Goal: Transaction & Acquisition: Subscribe to service/newsletter

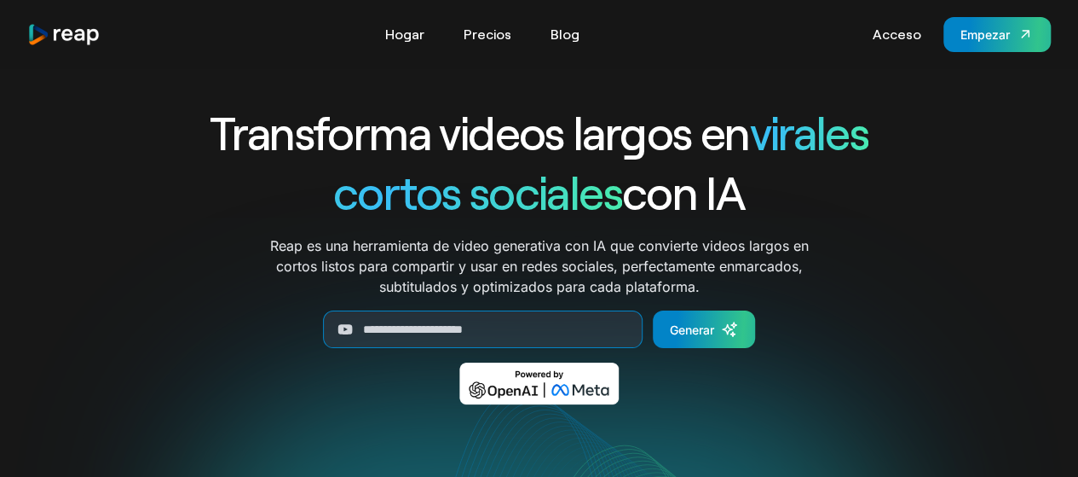
click at [957, 199] on div "Transforma videos largos en virales cortos sociales con IA Reap es una herramie…" at bounding box center [539, 265] width 971 height 327
click at [986, 45] on link "Empezar" at bounding box center [997, 34] width 107 height 35
click at [704, 334] on font "Generar" at bounding box center [692, 329] width 44 height 14
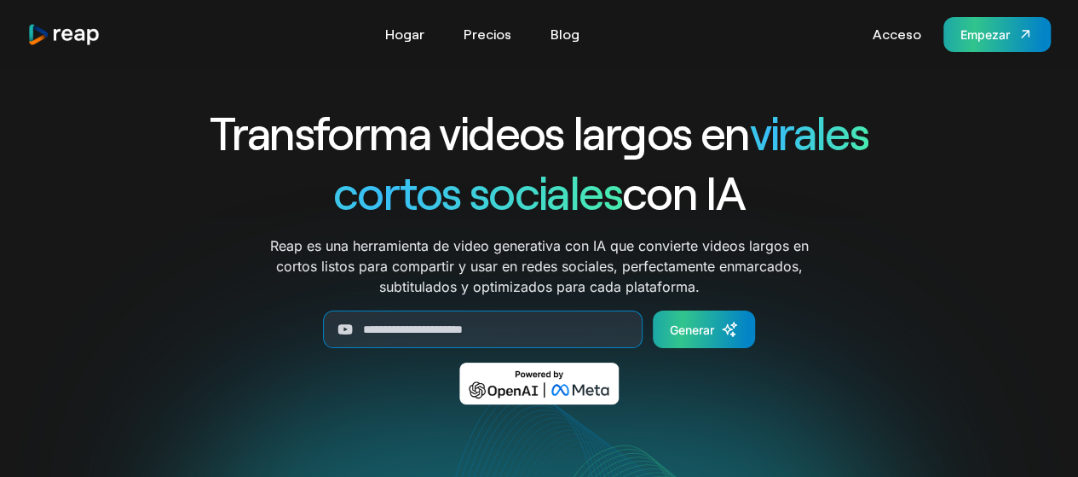
click at [984, 38] on font "Empezar" at bounding box center [985, 34] width 49 height 14
click at [907, 36] on font "Acceso" at bounding box center [897, 34] width 49 height 16
click at [484, 26] on font "Precios" at bounding box center [488, 34] width 48 height 16
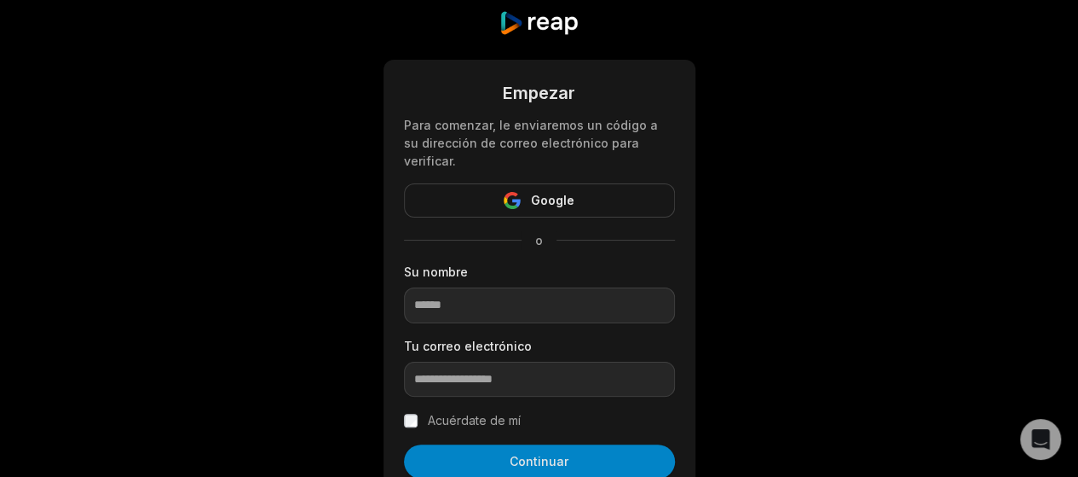
scroll to position [34, 0]
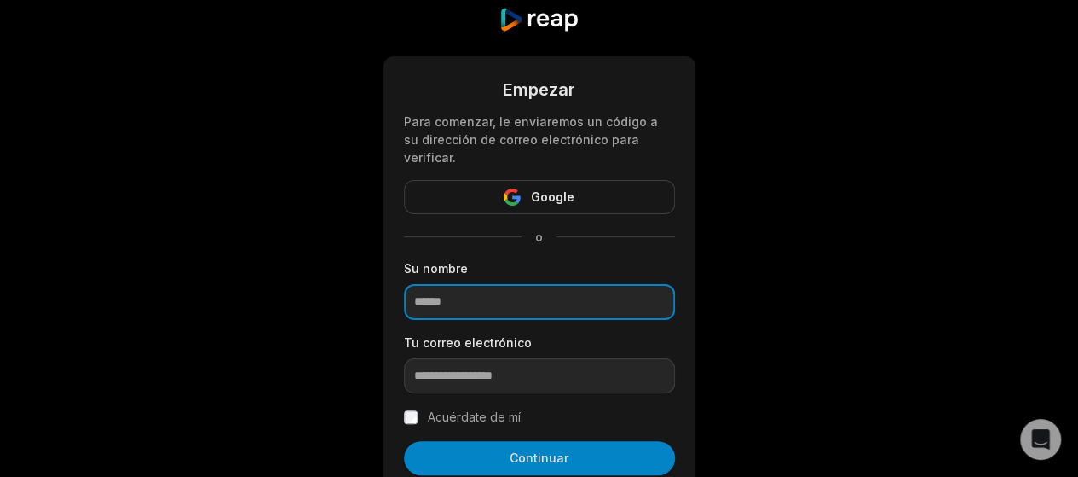
click at [579, 284] on input at bounding box center [539, 302] width 271 height 36
type input "**********"
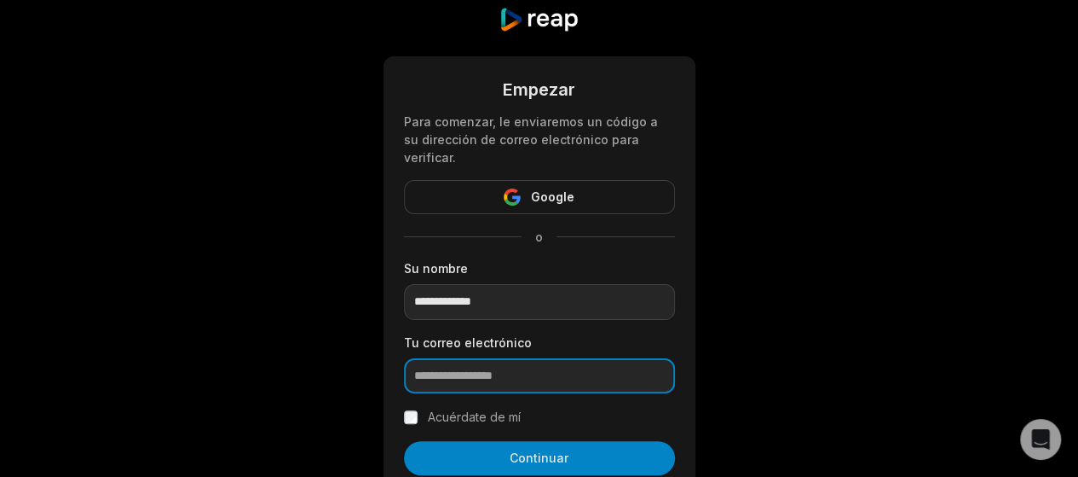
click at [566, 358] on input "email" at bounding box center [539, 376] width 271 height 36
type input "**********"
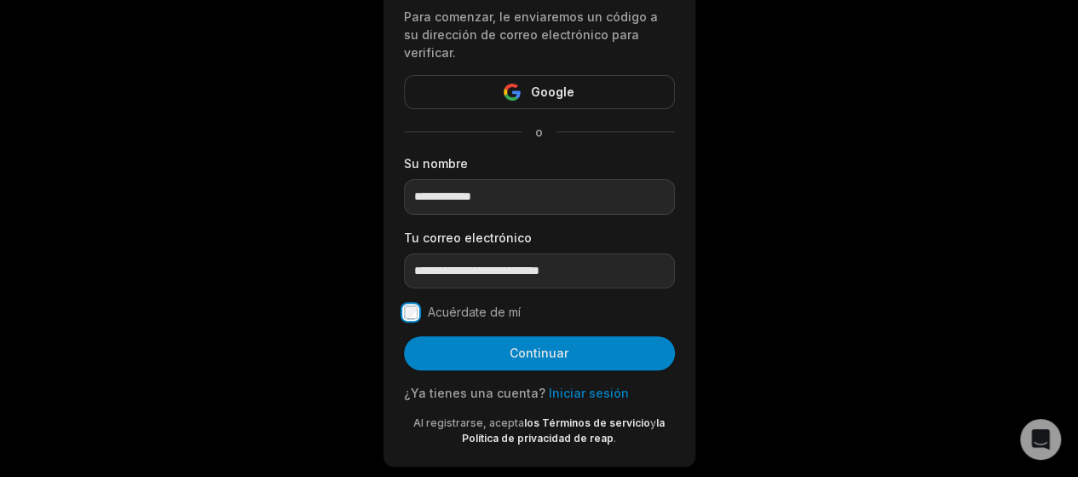
scroll to position [140, 0]
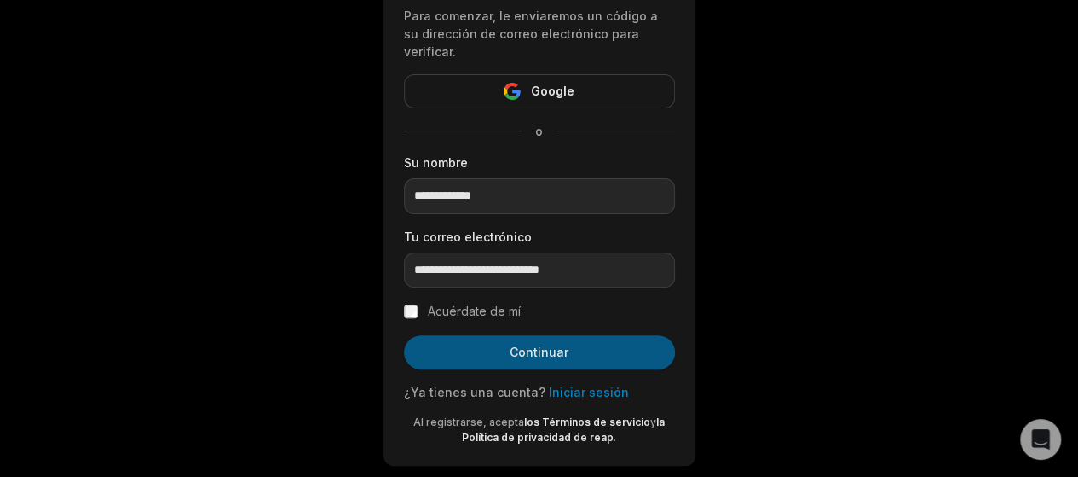
click at [555, 344] on font "Continuar" at bounding box center [539, 351] width 59 height 14
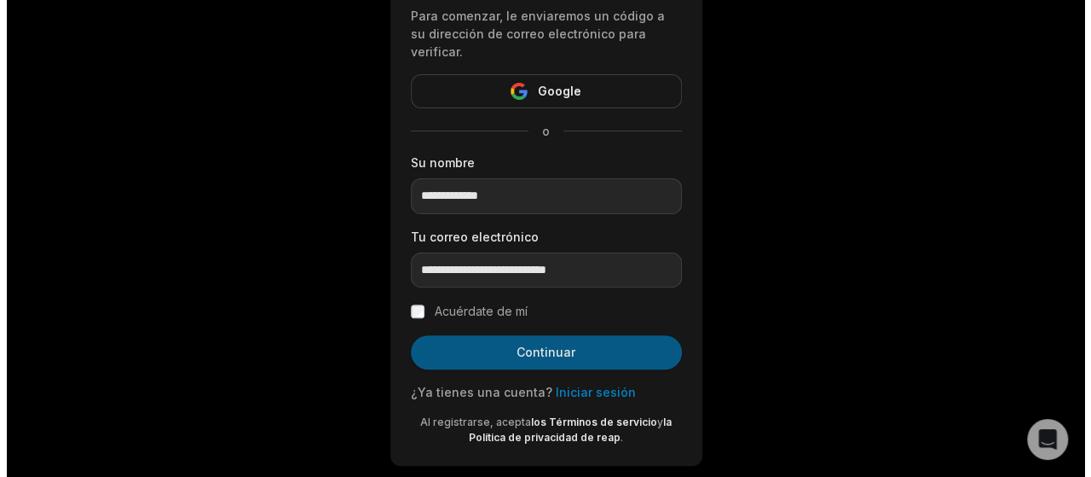
scroll to position [0, 0]
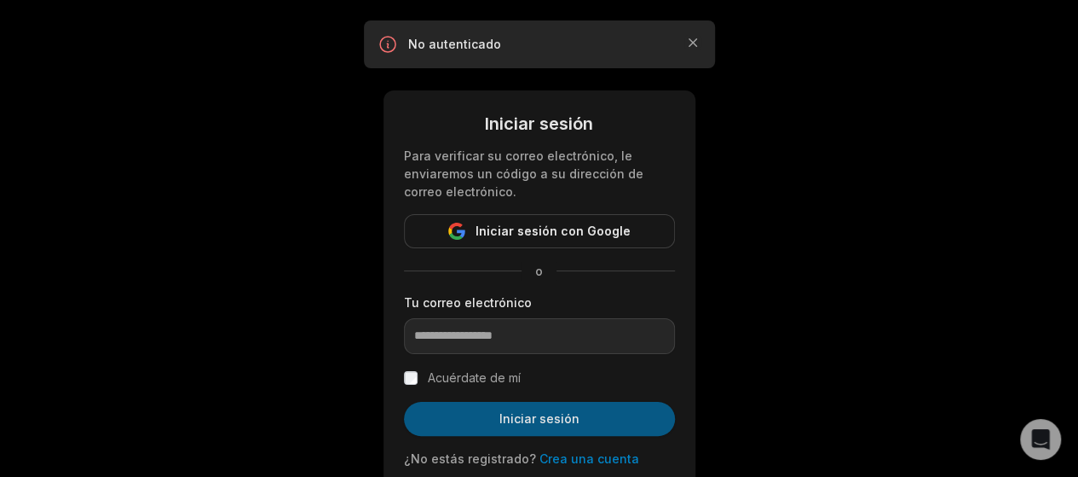
click at [545, 423] on font "Iniciar sesión" at bounding box center [540, 418] width 80 height 14
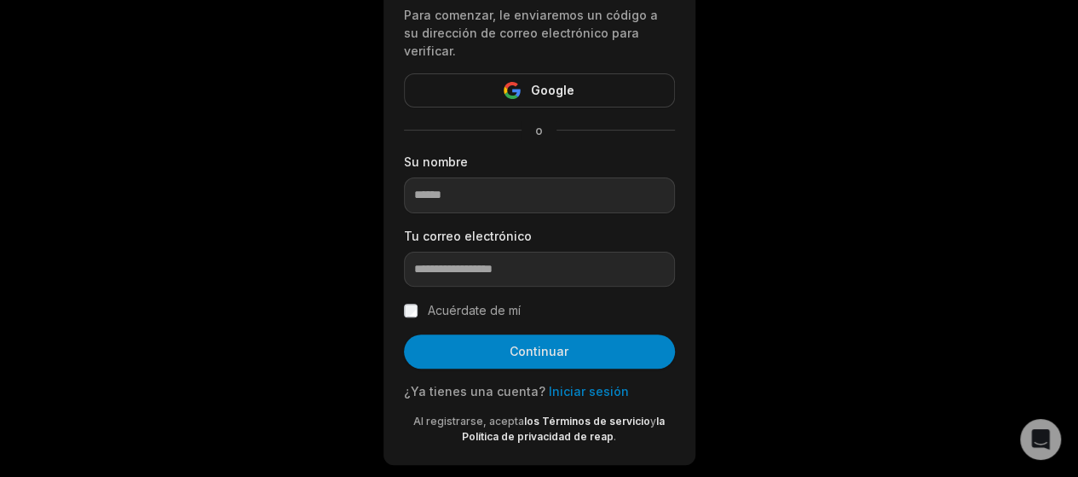
scroll to position [136, 0]
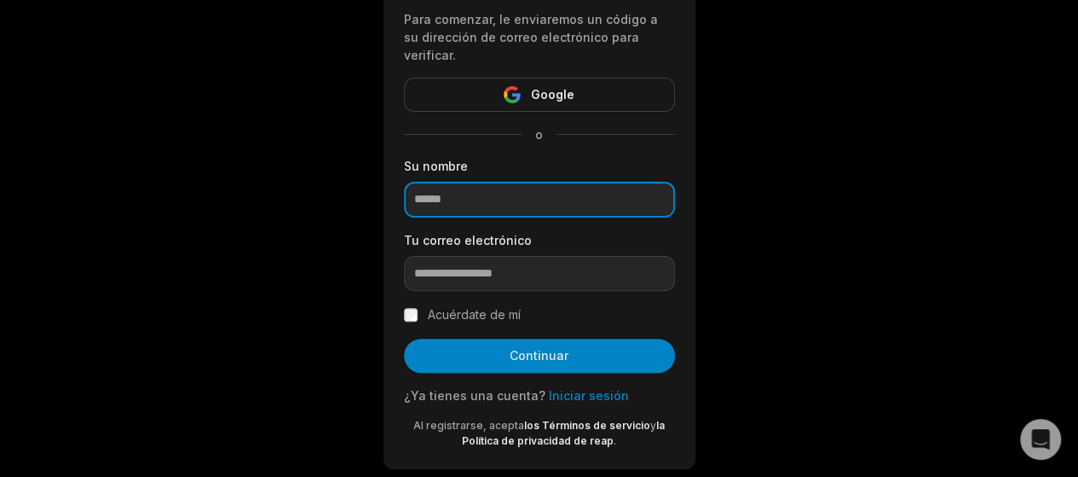
click at [592, 182] on input at bounding box center [539, 200] width 271 height 36
type input "*****"
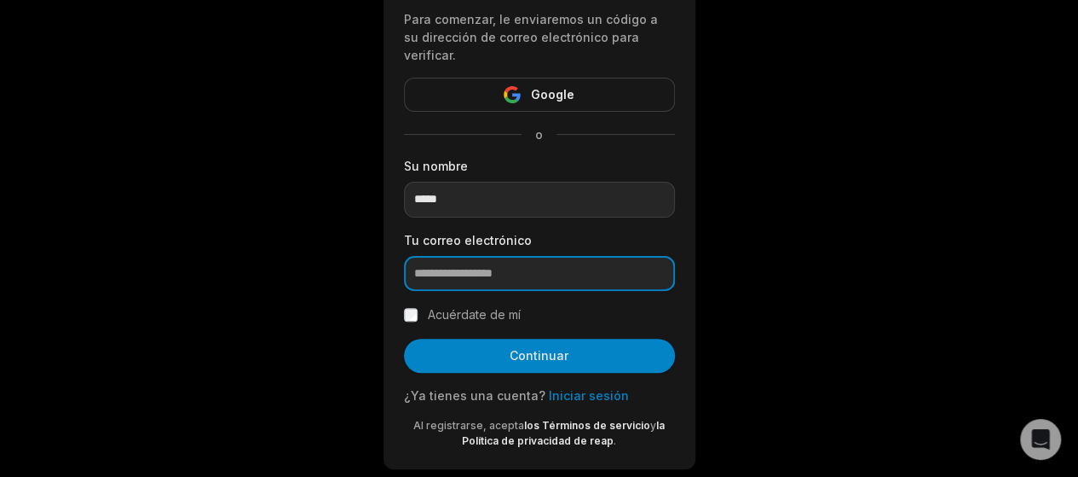
click at [444, 256] on input "email" at bounding box center [539, 274] width 271 height 36
type input "**********"
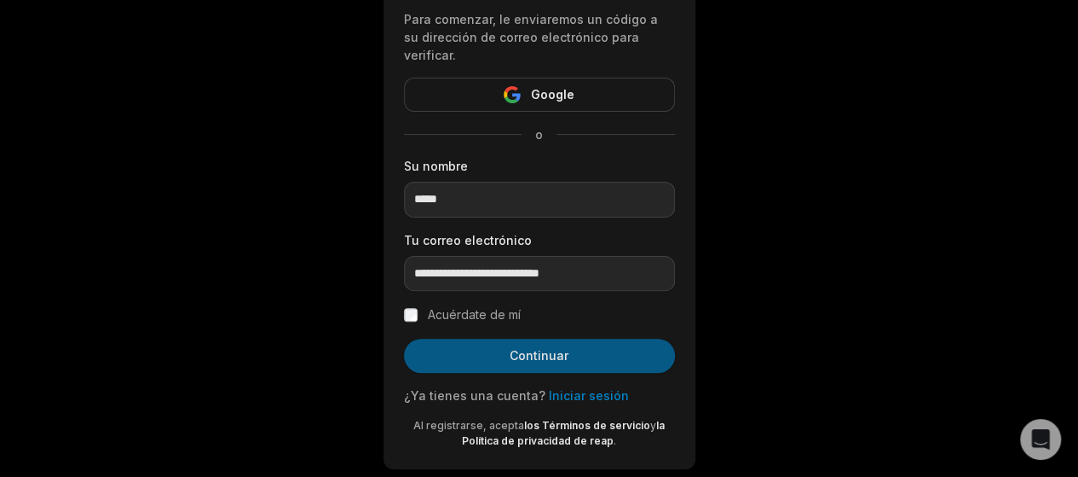
click at [484, 338] on button "Continuar" at bounding box center [539, 355] width 271 height 34
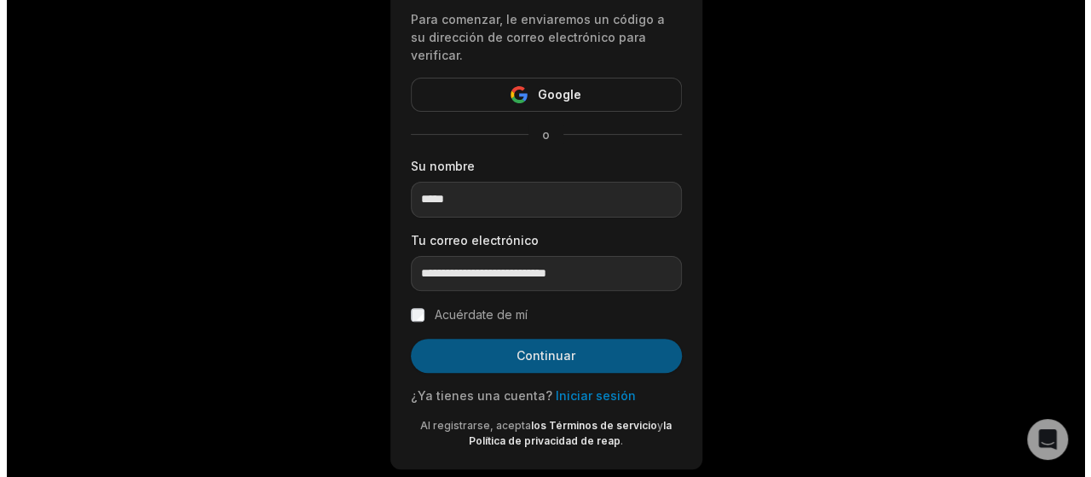
scroll to position [0, 0]
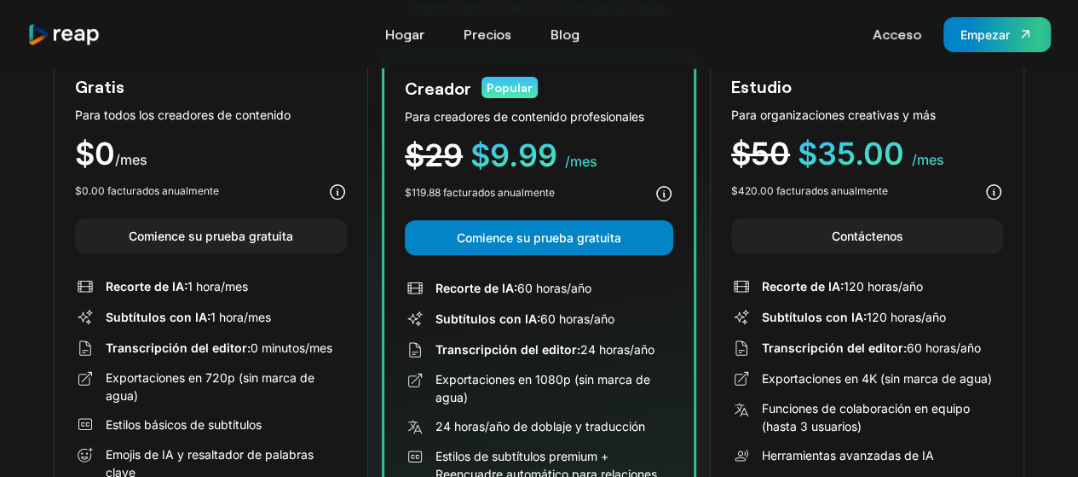
scroll to position [202, 0]
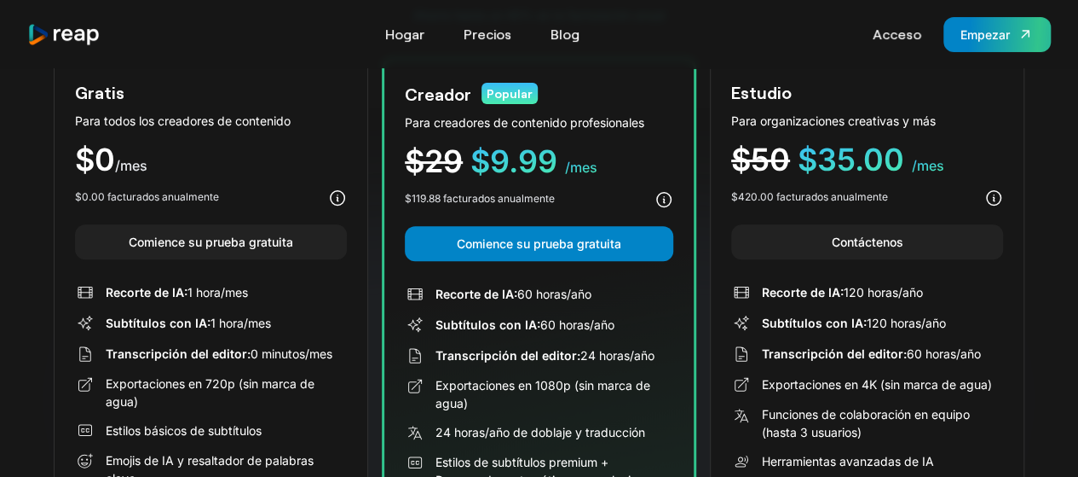
click at [153, 322] on font "Subtítulos con IA:" at bounding box center [158, 322] width 105 height 14
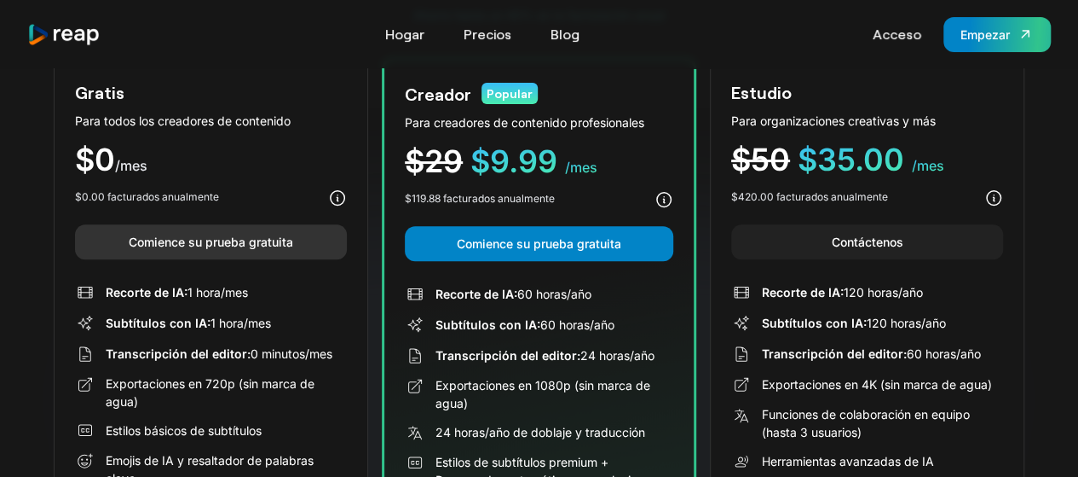
click at [153, 228] on link "Comience su prueba gratuita" at bounding box center [211, 241] width 272 height 35
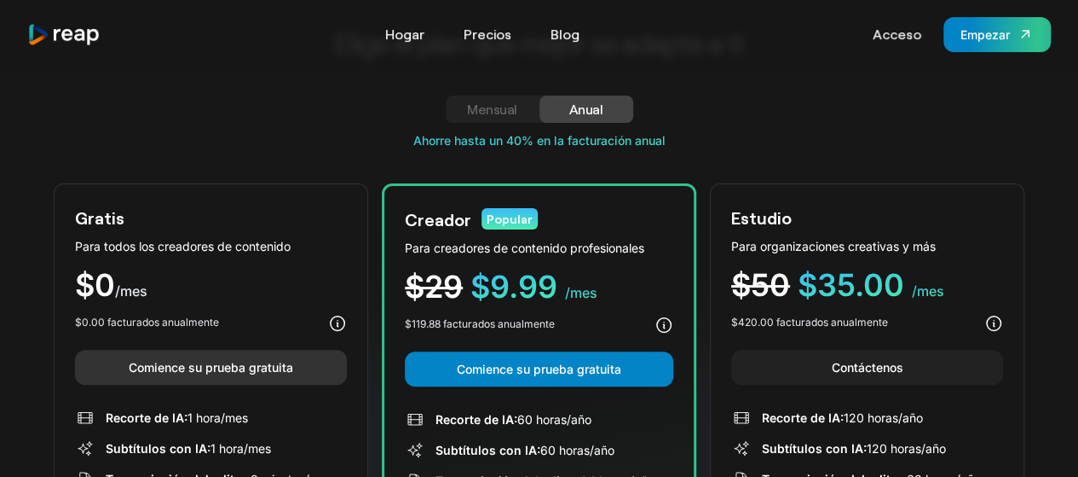
scroll to position [0, 0]
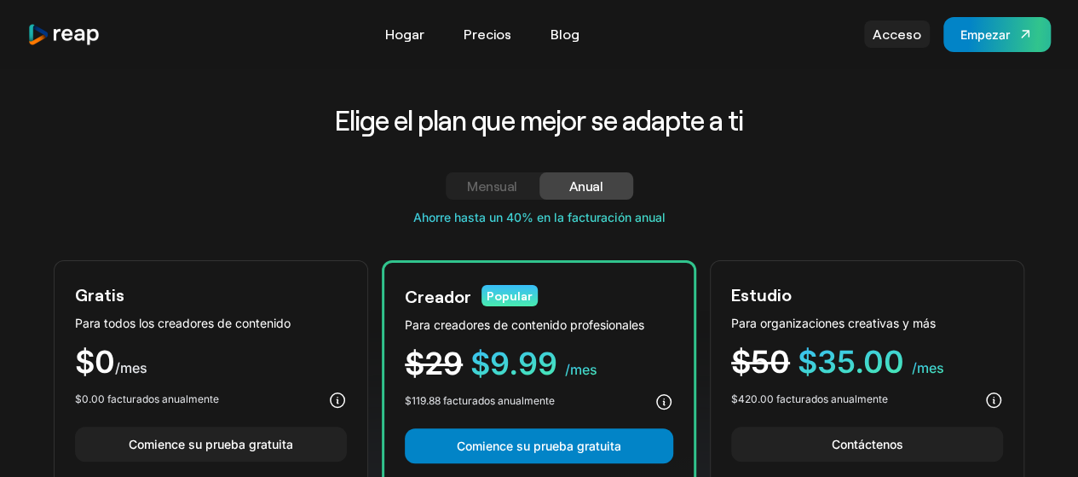
click at [909, 40] on font "Acceso" at bounding box center [897, 34] width 49 height 16
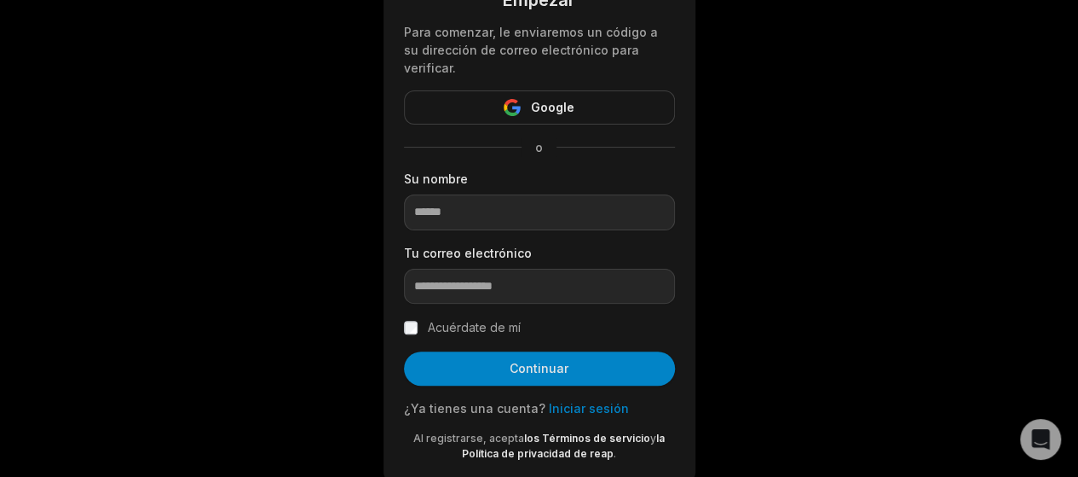
scroll to position [152, 0]
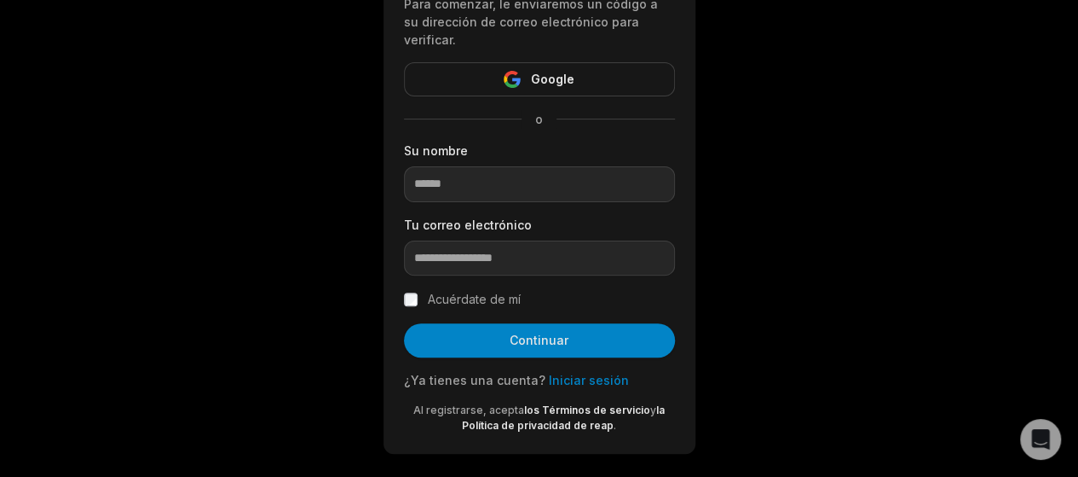
click at [576, 373] on font "Iniciar sesión" at bounding box center [589, 380] width 80 height 14
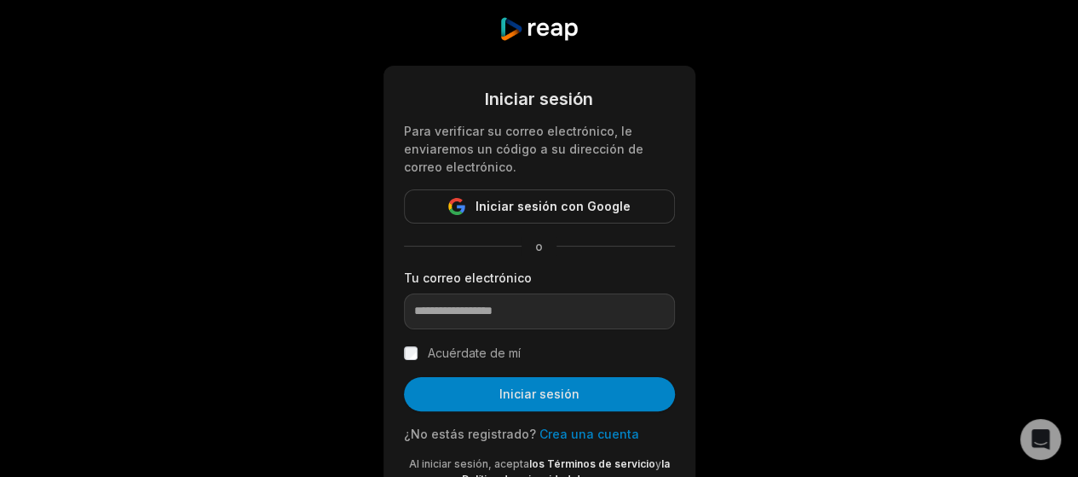
scroll to position [95, 0]
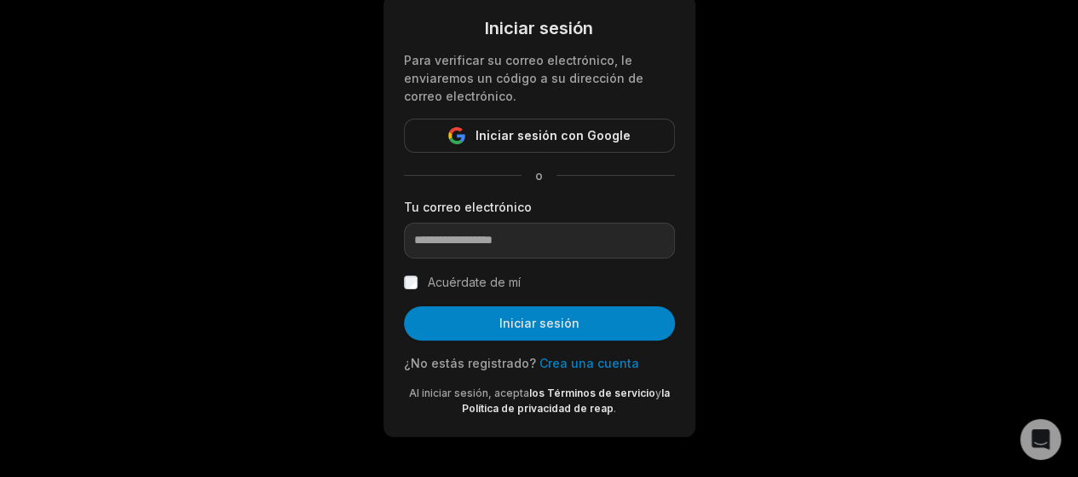
click at [583, 368] on font "Crea una cuenta" at bounding box center [590, 363] width 100 height 14
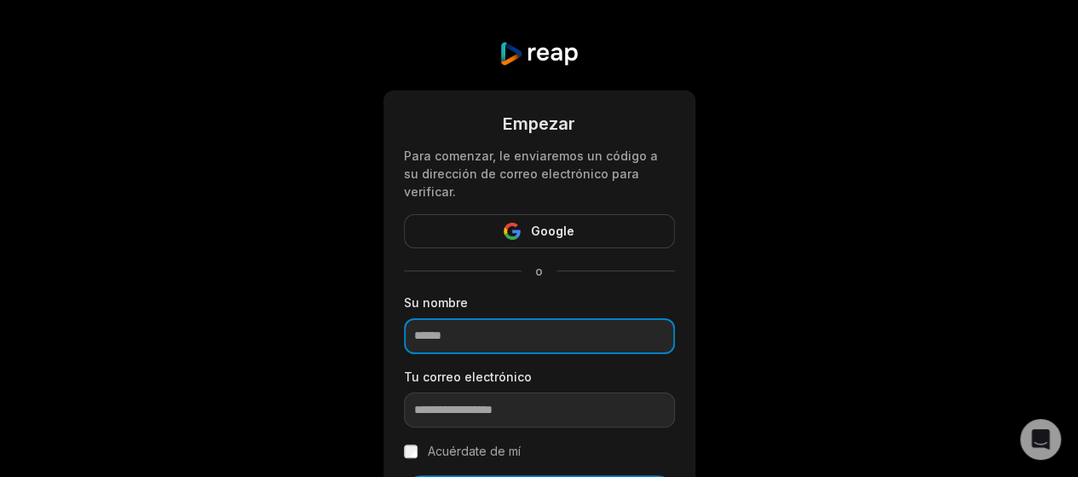
click at [587, 321] on input at bounding box center [539, 336] width 271 height 36
type input "*****"
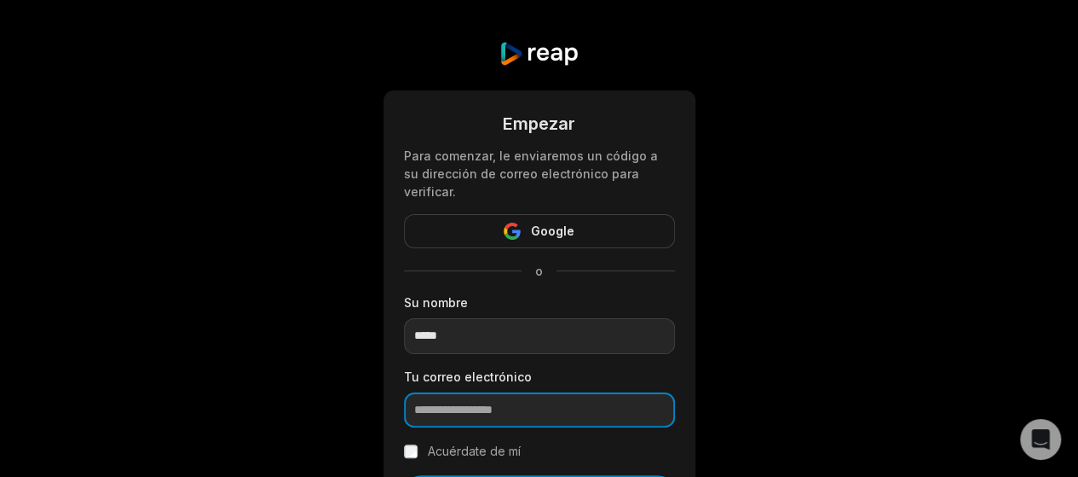
click at [540, 392] on input "email" at bounding box center [539, 410] width 271 height 36
type input "**********"
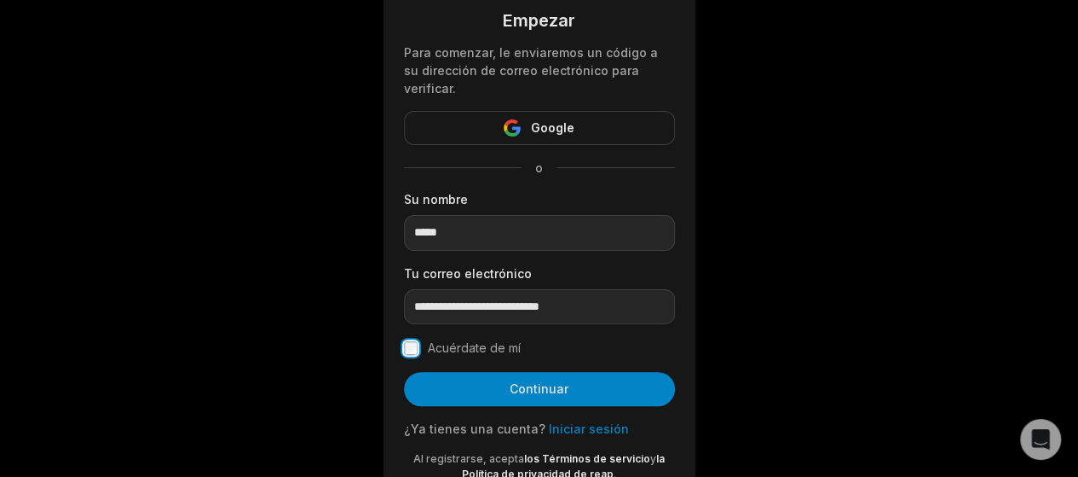
scroll to position [104, 0]
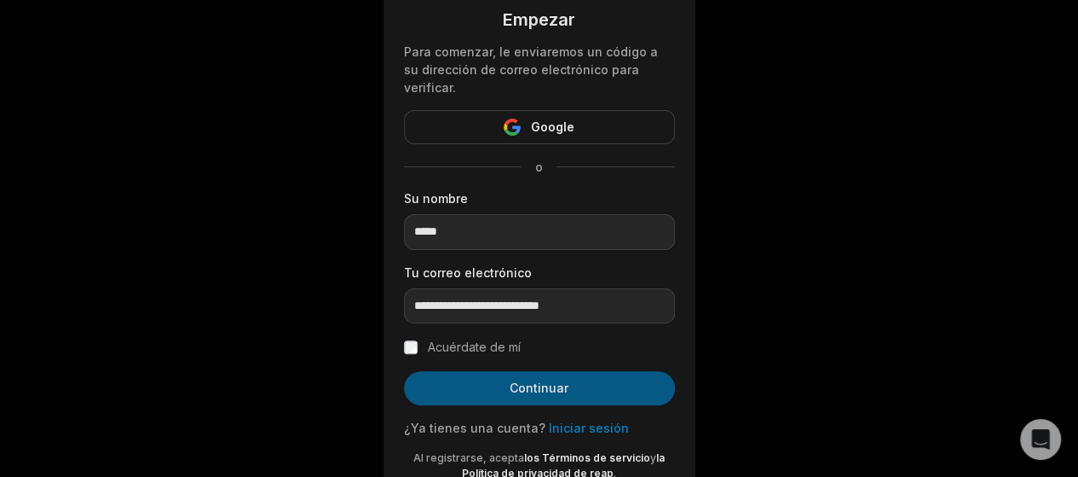
click at [543, 380] on font "Continuar" at bounding box center [539, 387] width 59 height 14
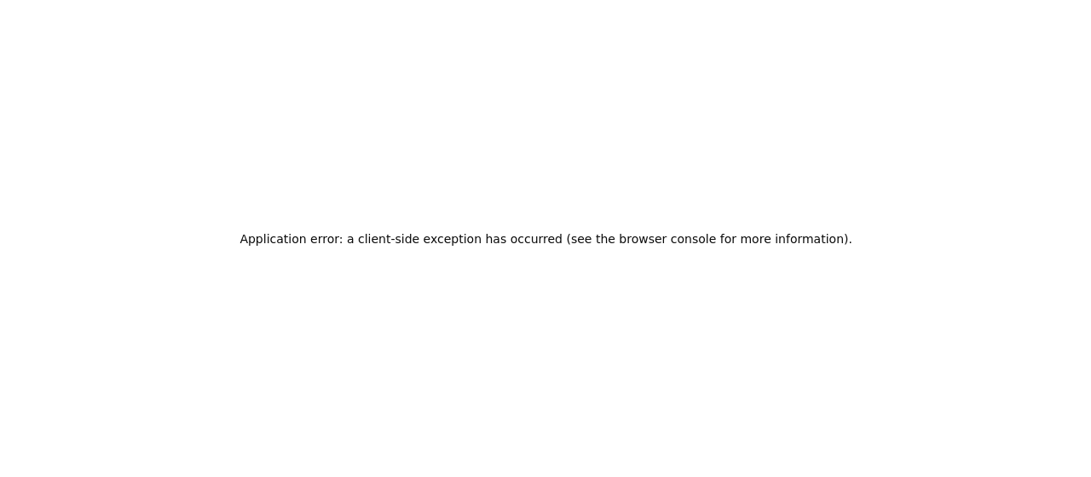
scroll to position [0, 0]
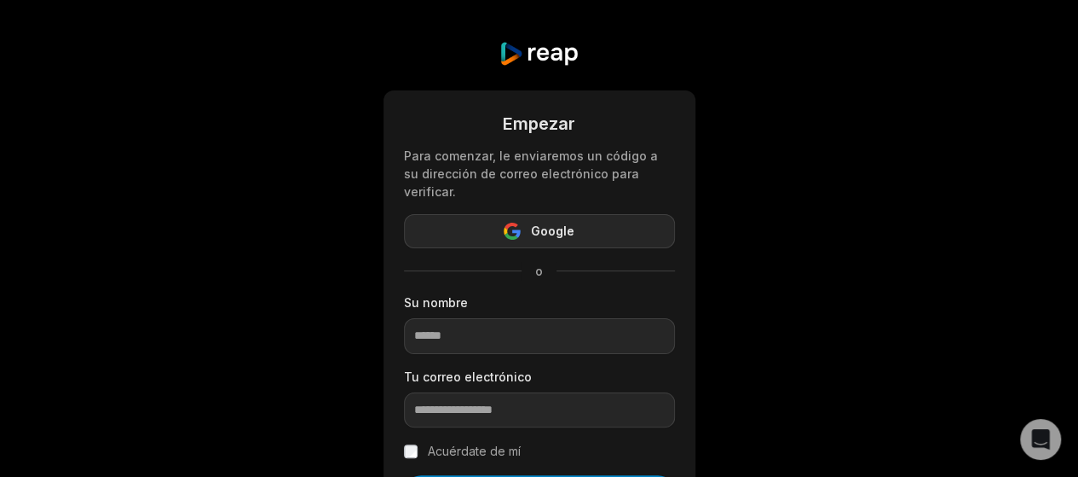
click at [629, 214] on button "Google" at bounding box center [539, 231] width 271 height 34
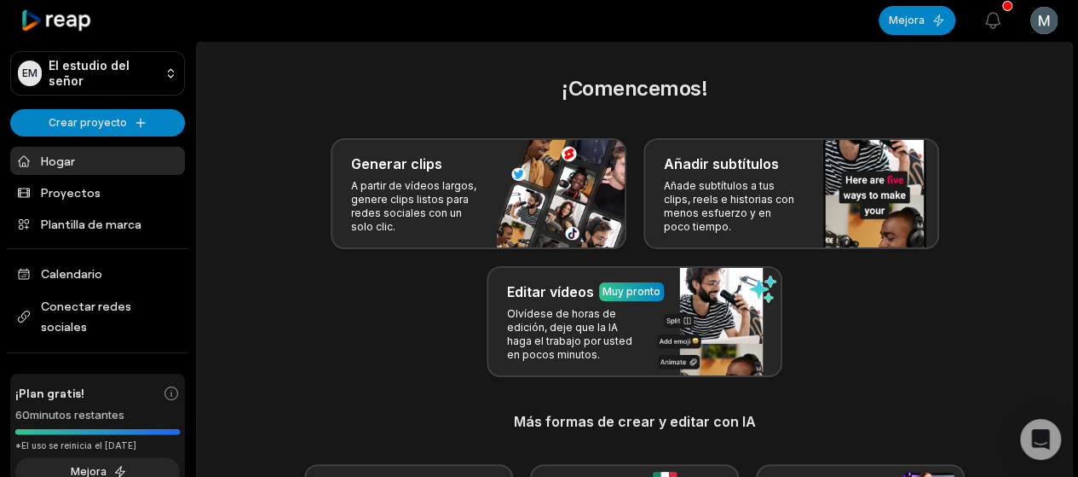
click at [859, 323] on div "Generar clips A partir de vídeos largos, genere clips listos para redes sociale…" at bounding box center [634, 257] width 835 height 239
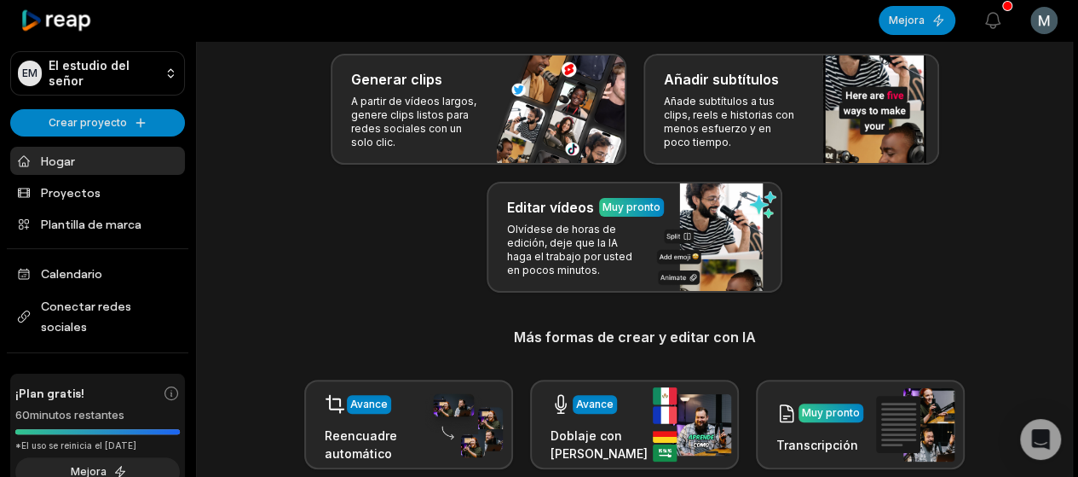
scroll to position [85, 0]
click at [838, 329] on h3 "Más formas de crear y editar con IA" at bounding box center [634, 336] width 835 height 20
click at [837, 320] on div "¡Comencemos! Generar clips A partir de vídeos largos, genere clips listos para …" at bounding box center [634, 281] width 835 height 586
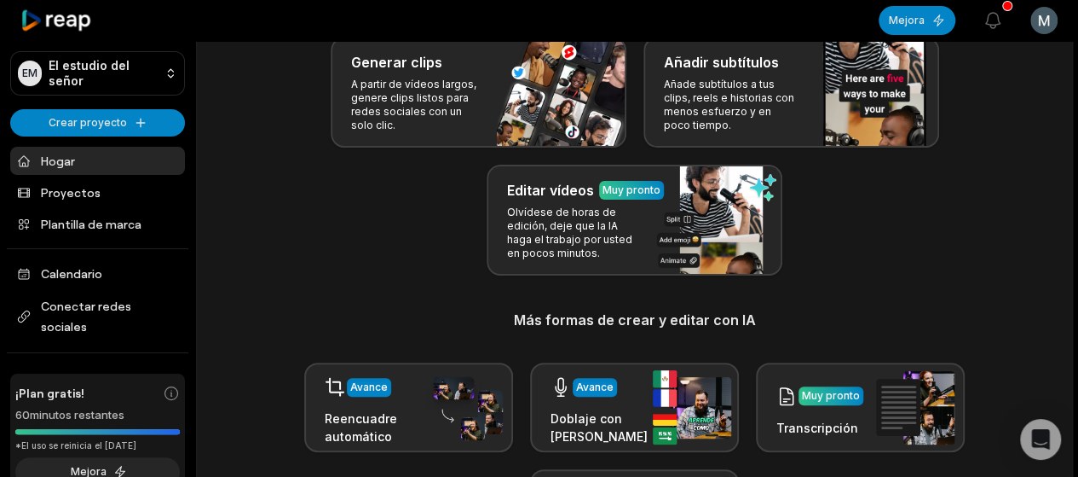
scroll to position [0, 0]
